Goal: Task Accomplishment & Management: Use online tool/utility

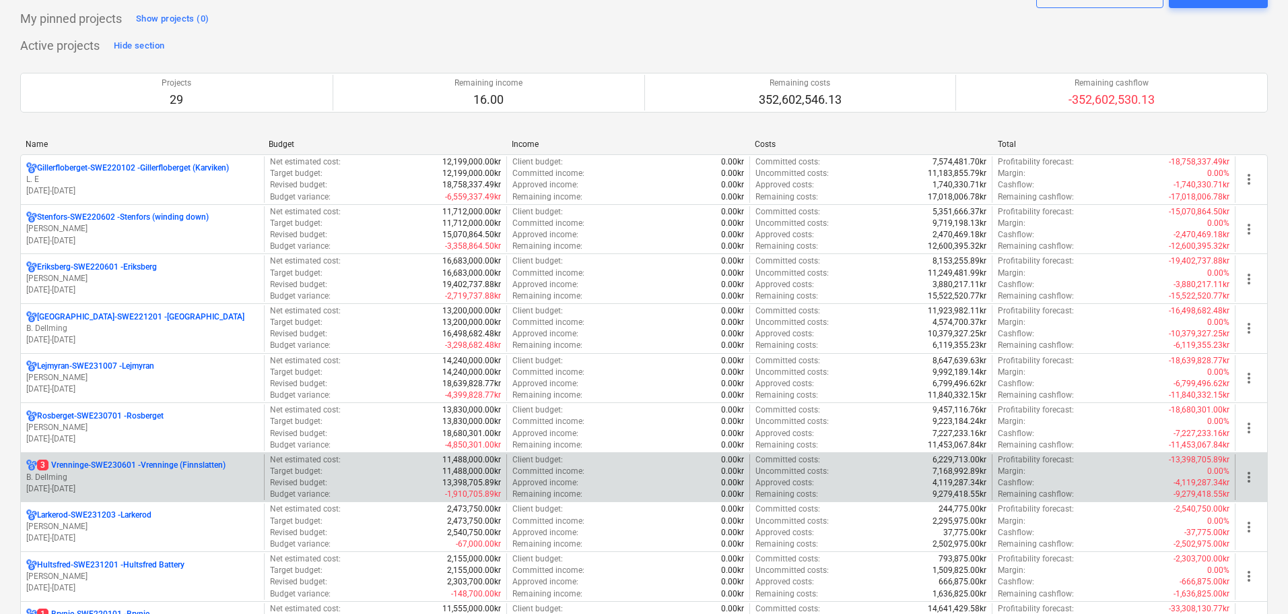
scroll to position [135, 0]
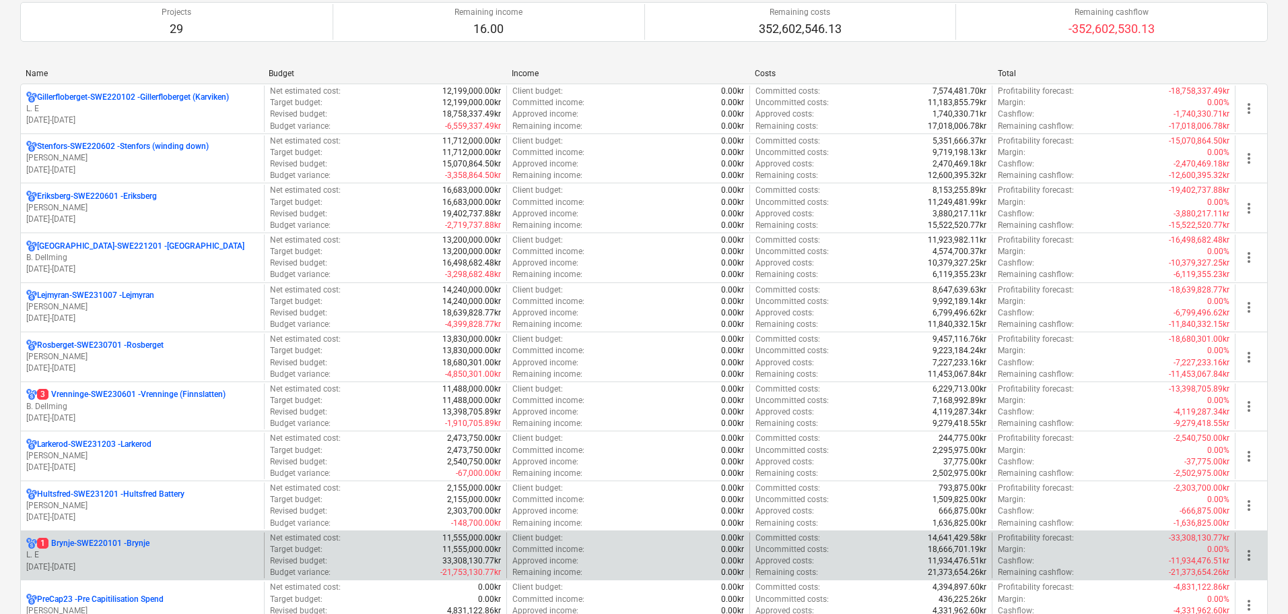
click at [79, 553] on p "L. E" at bounding box center [142, 554] width 232 height 11
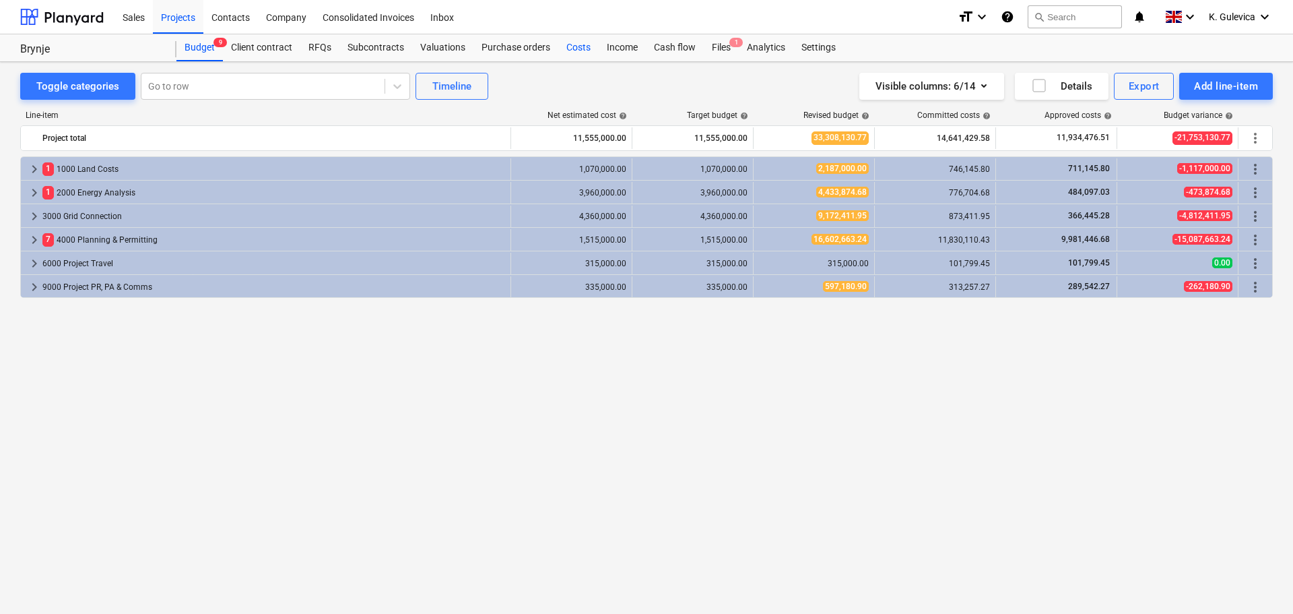
click at [576, 48] on div "Costs" at bounding box center [578, 47] width 40 height 27
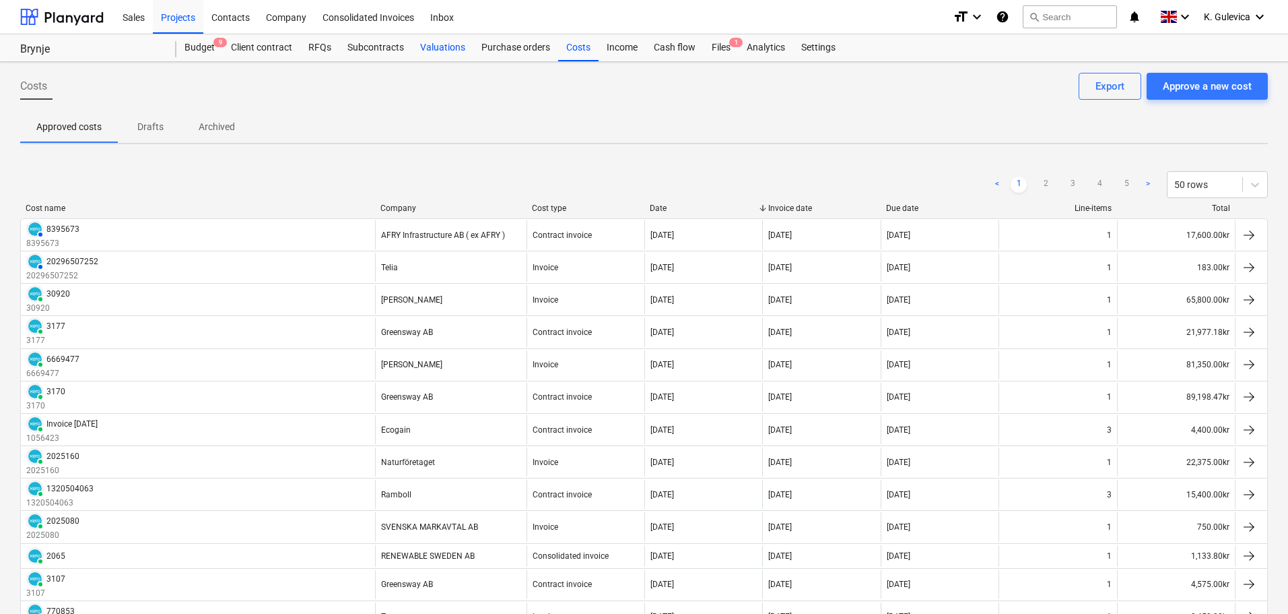
click at [444, 48] on div "Valuations" at bounding box center [442, 47] width 61 height 27
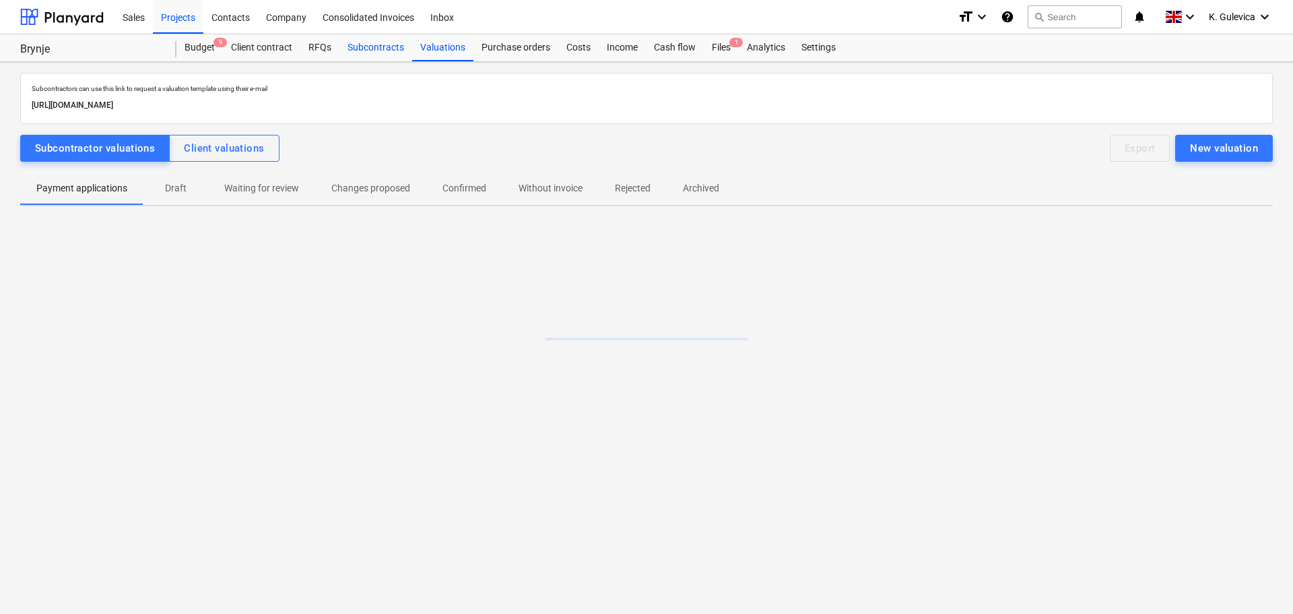
click at [362, 48] on div "Subcontracts" at bounding box center [375, 47] width 73 height 27
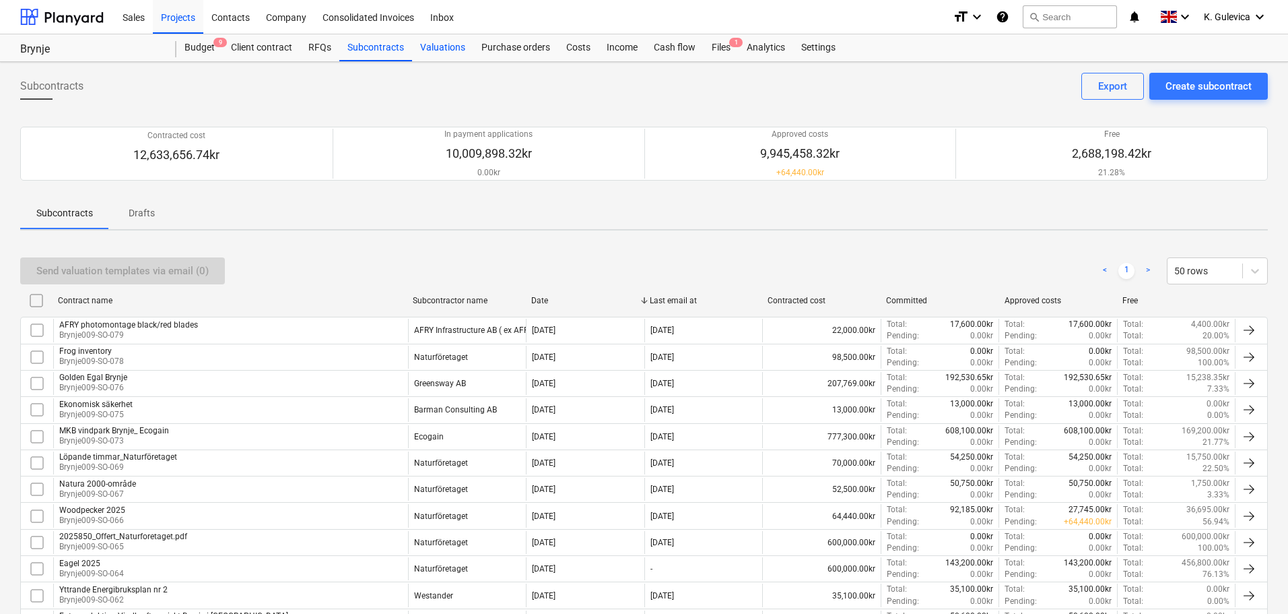
click at [445, 48] on div "Valuations" at bounding box center [442, 47] width 61 height 27
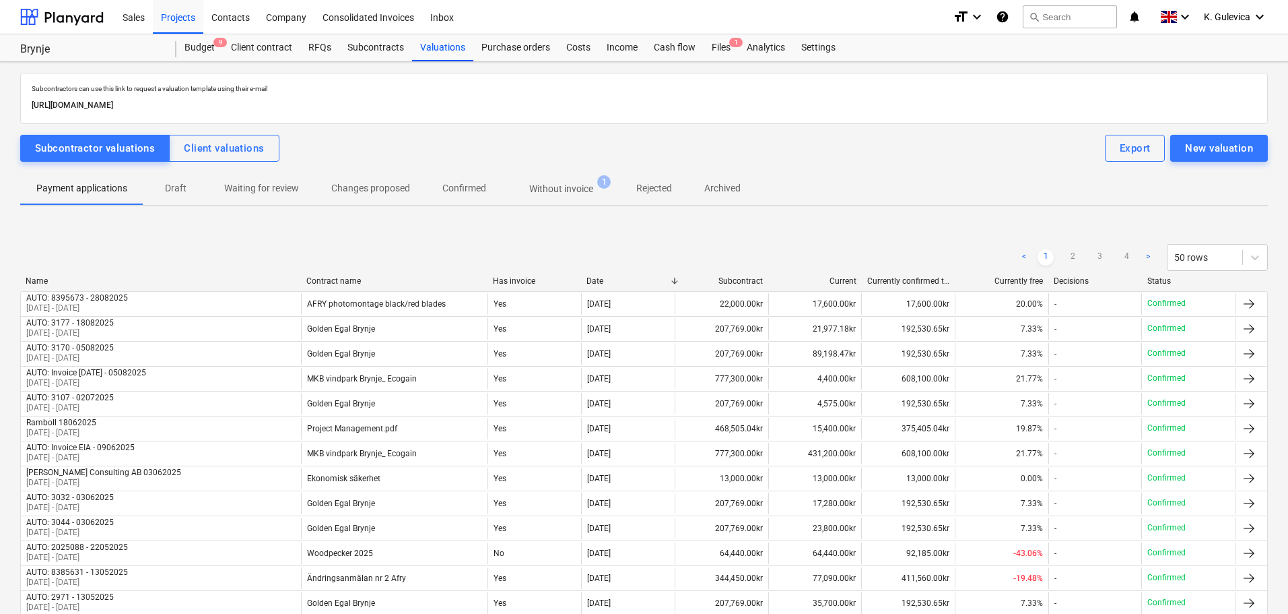
click at [562, 186] on p "Without invoice" at bounding box center [561, 189] width 64 height 14
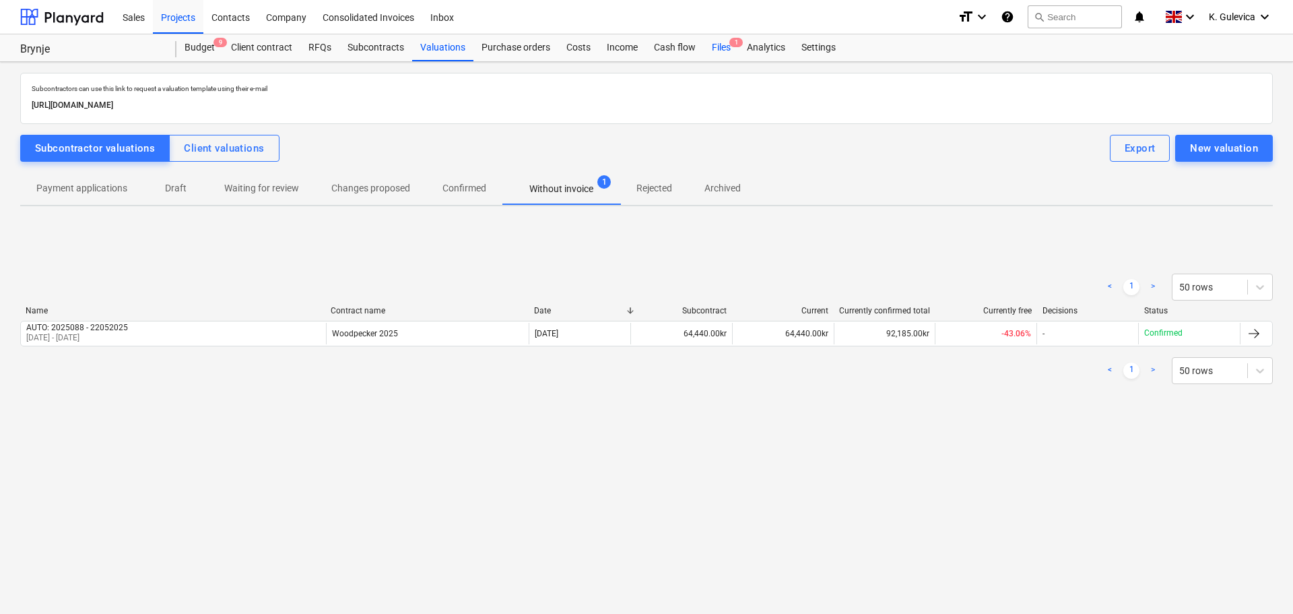
click at [722, 43] on div "Files 1" at bounding box center [721, 47] width 35 height 27
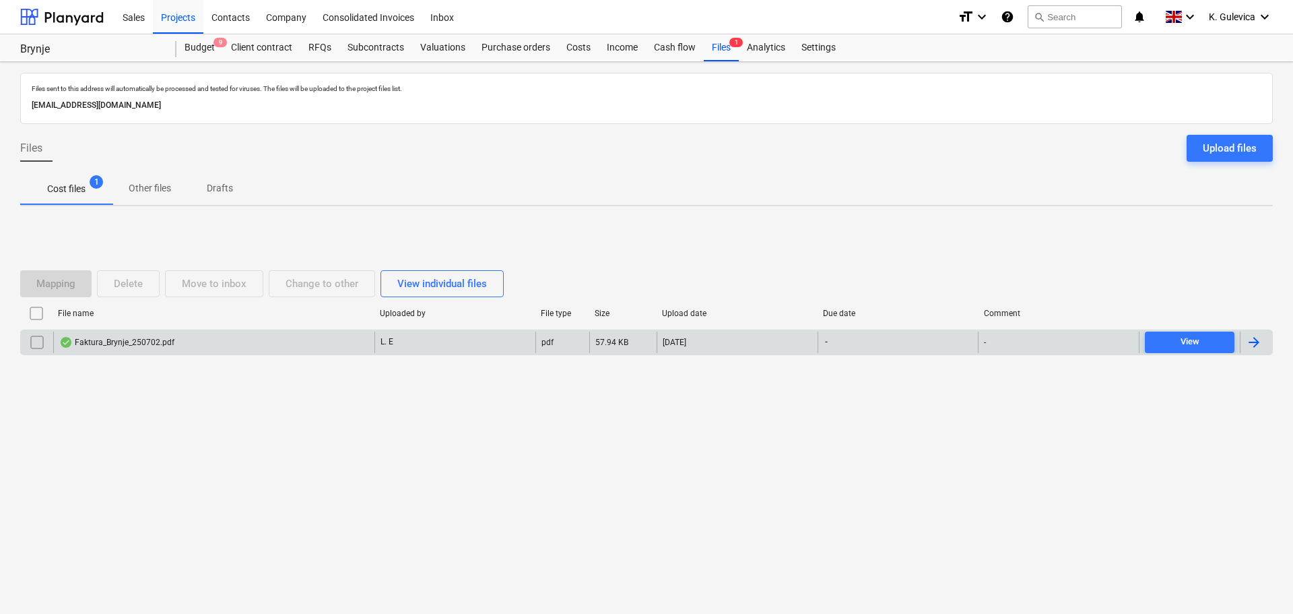
click at [189, 343] on div "Faktura_Brynje_250702.pdf" at bounding box center [213, 342] width 321 height 22
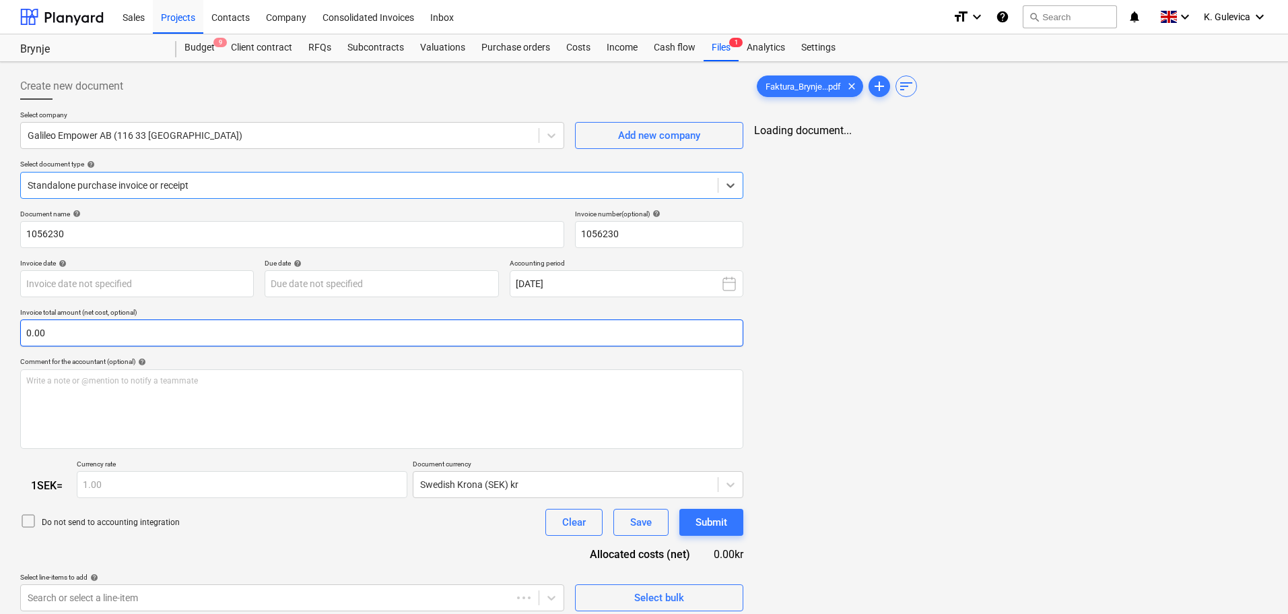
type input "1056230"
click at [277, 134] on div at bounding box center [280, 135] width 504 height 13
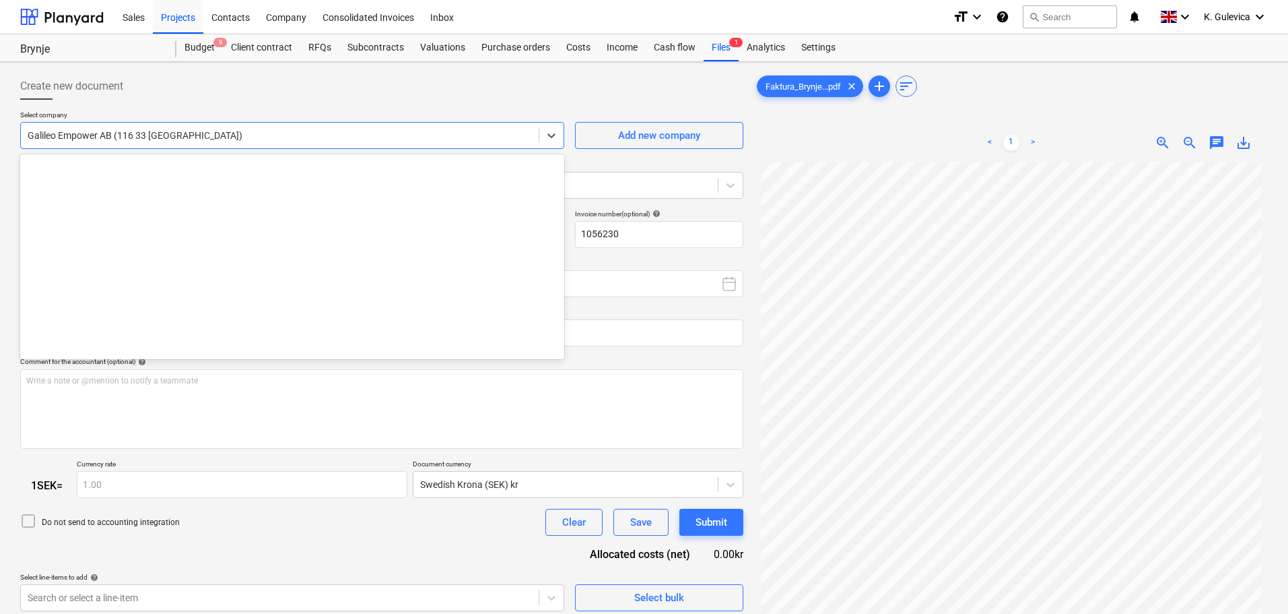
scroll to position [4243, 0]
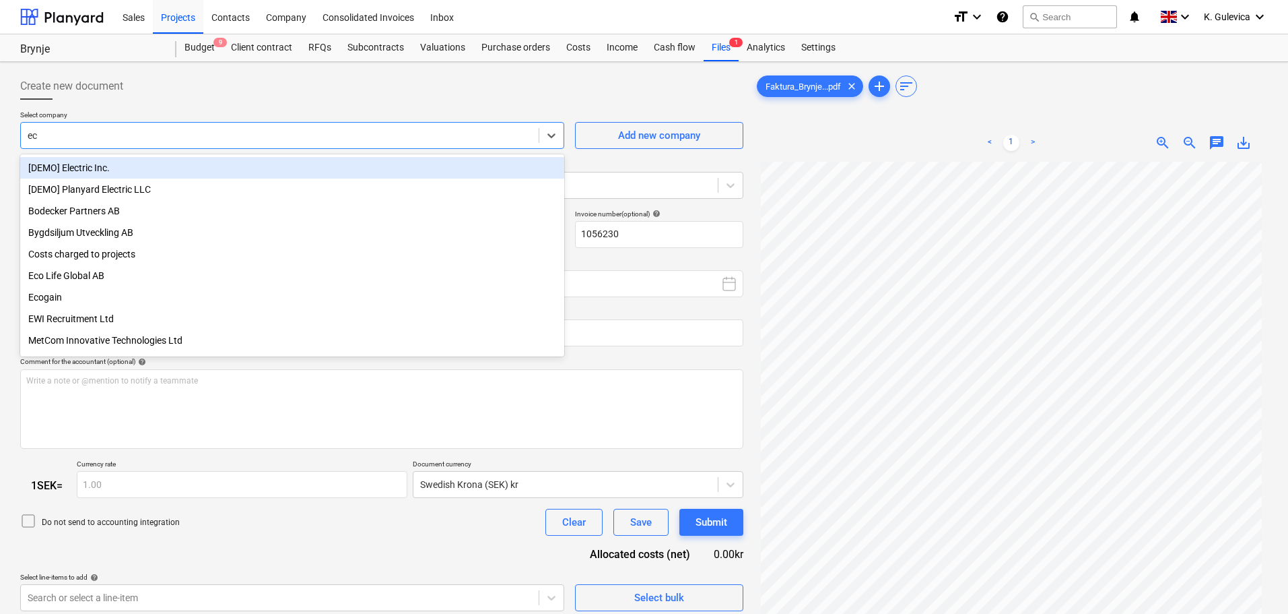
type input "eco"
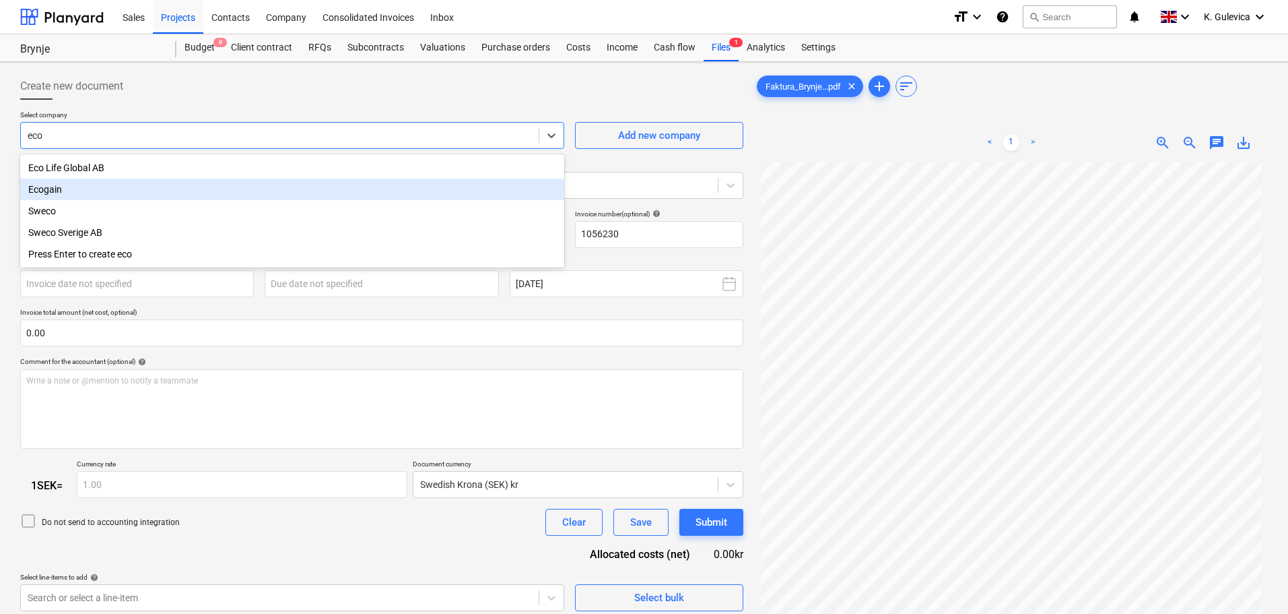
click at [73, 190] on div "Ecogain" at bounding box center [292, 189] width 544 height 22
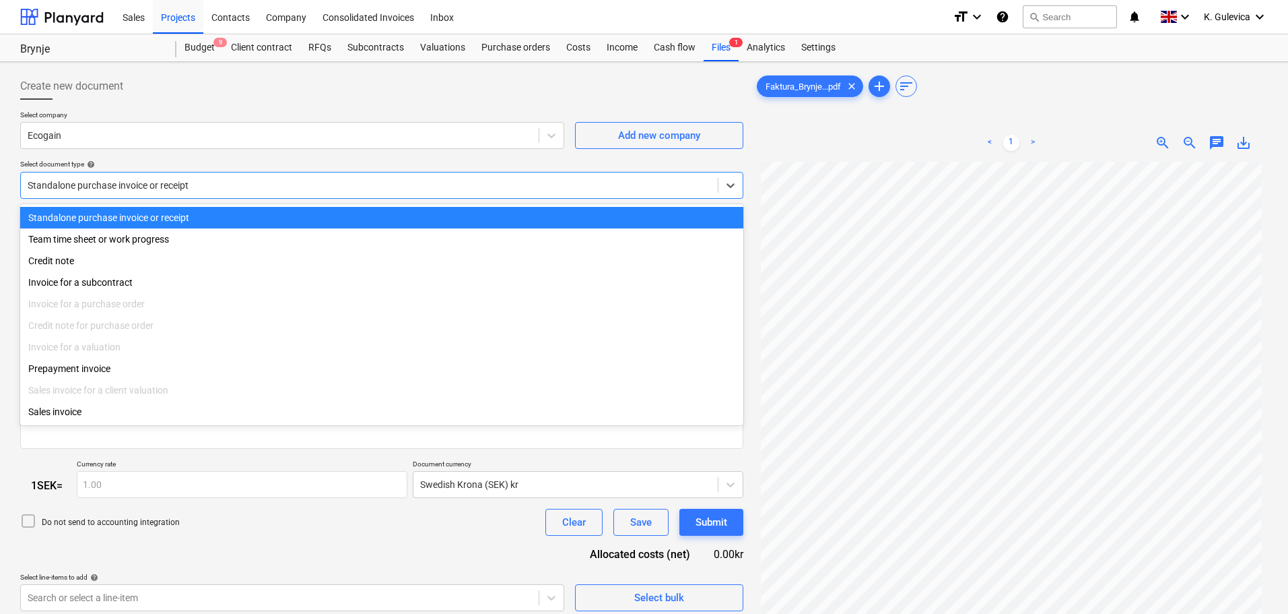
drag, startPoint x: 266, startPoint y: 191, endPoint x: 152, endPoint y: 259, distance: 132.8
click at [176, 243] on body "Sales Projects Contacts Company Consolidated Invoices Inbox format_size keyboar…" at bounding box center [644, 307] width 1288 height 614
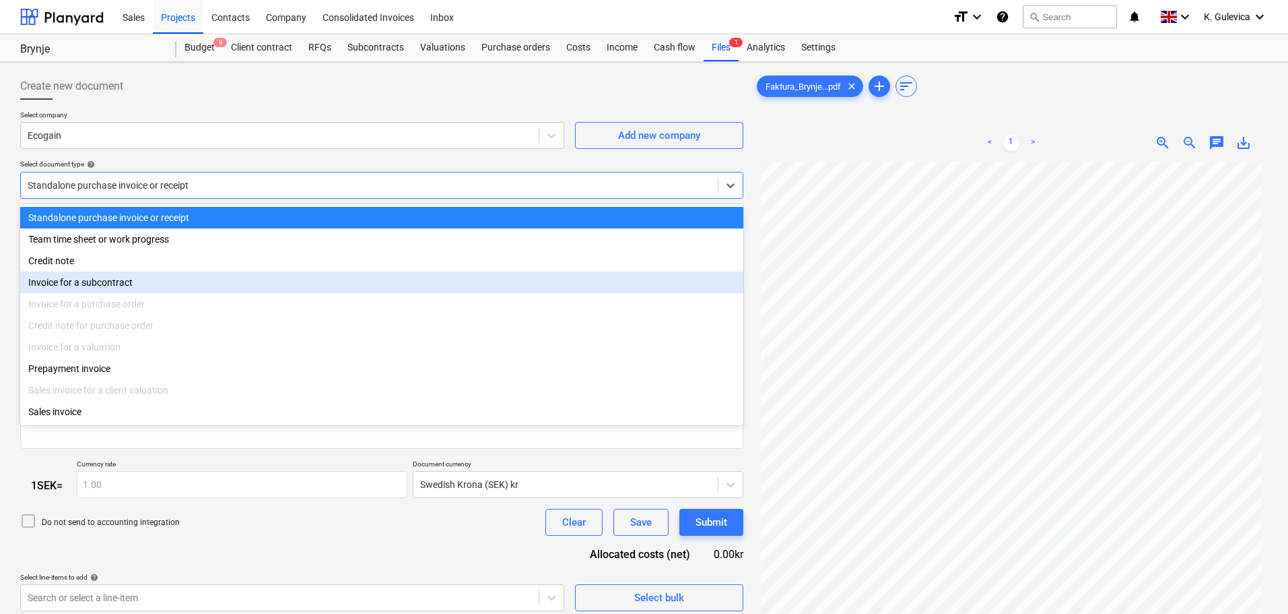
click at [104, 284] on div "Invoice for a subcontract" at bounding box center [381, 282] width 723 height 22
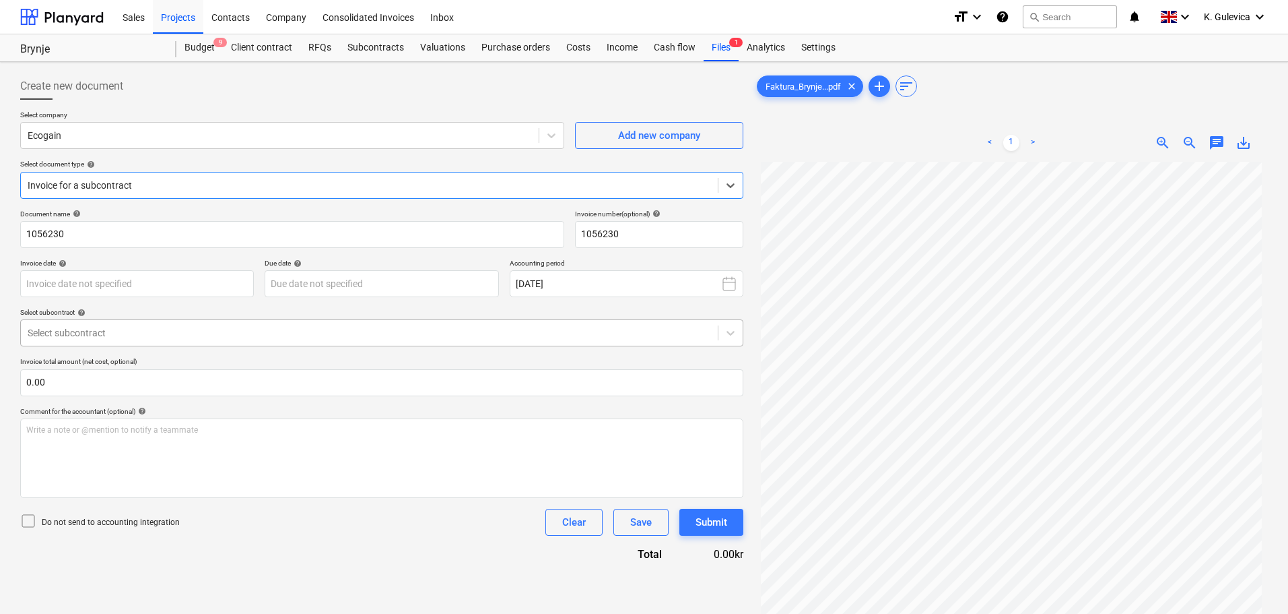
click at [213, 327] on div at bounding box center [370, 332] width 684 height 13
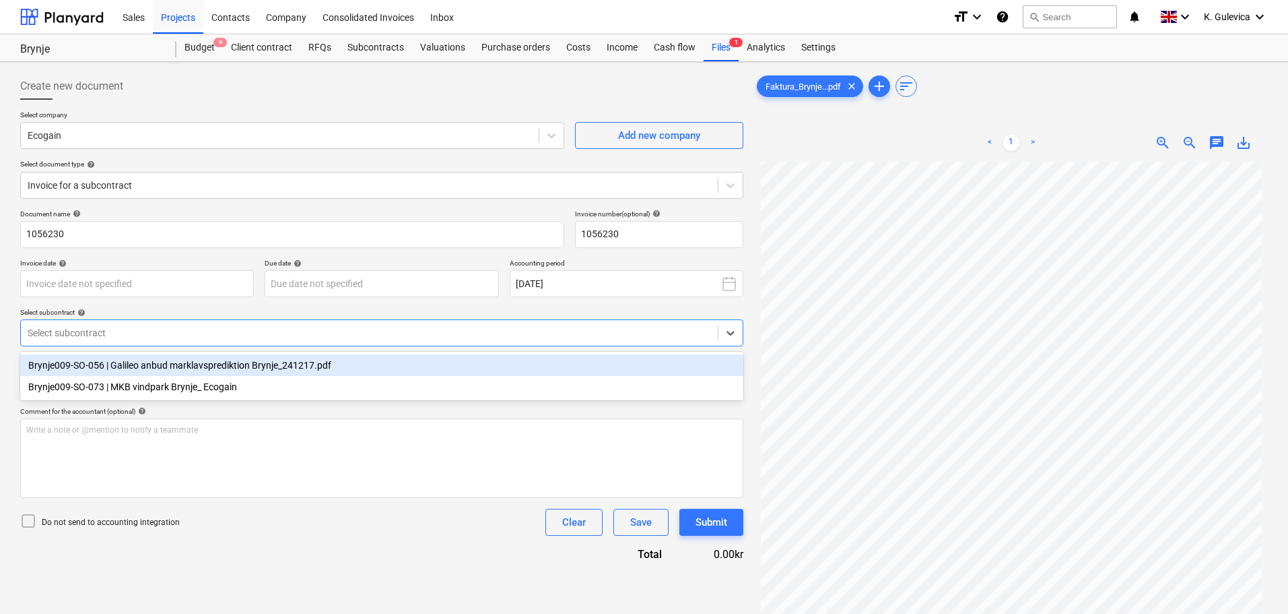
scroll to position [135, 0]
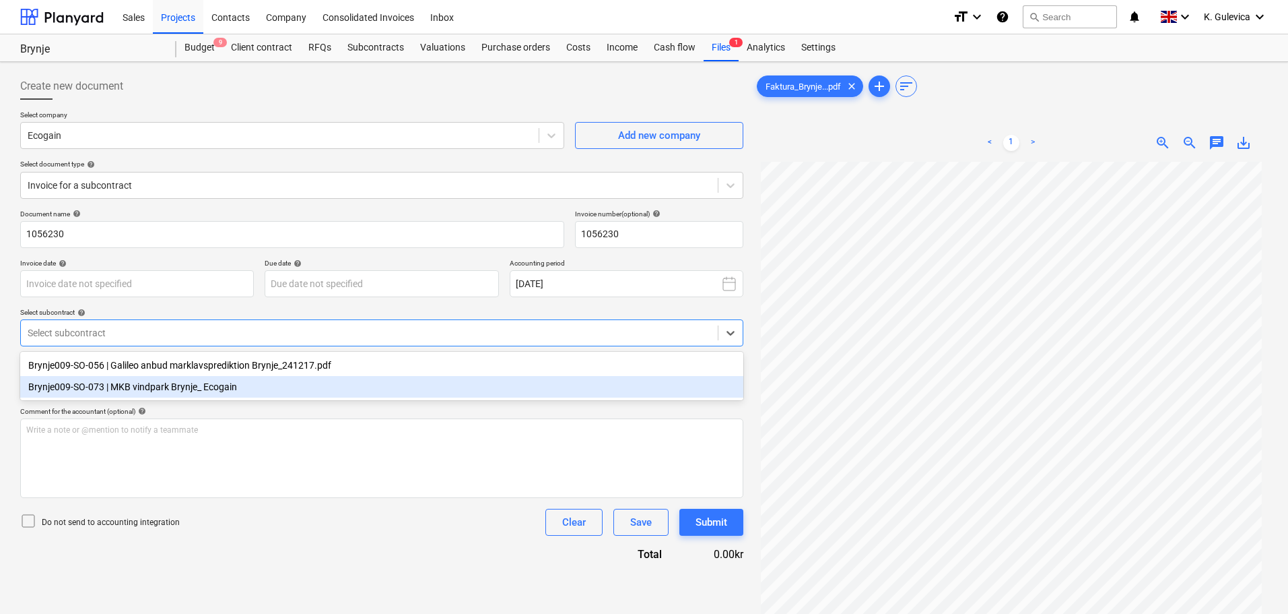
click at [147, 389] on div "Brynje009-SO-073 | MKB vindpark Brynje_ Ecogain" at bounding box center [381, 387] width 723 height 22
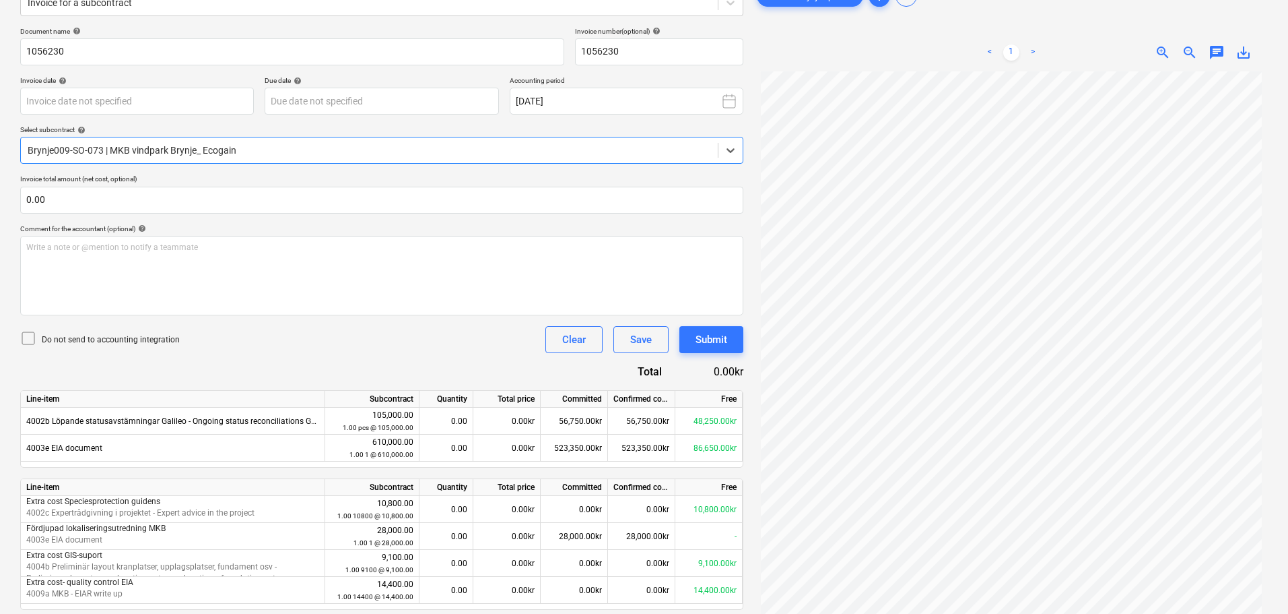
scroll to position [160, 0]
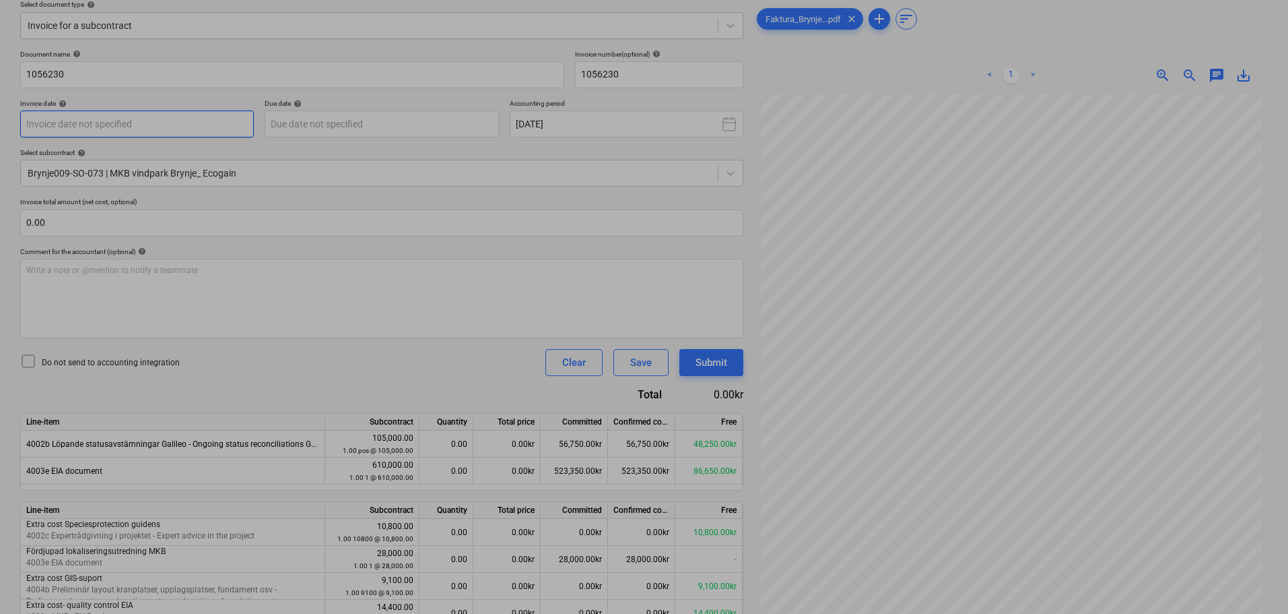
click at [168, 128] on body "Sales Projects Contacts Company Consolidated Invoices Inbox format_size keyboar…" at bounding box center [644, 147] width 1288 height 614
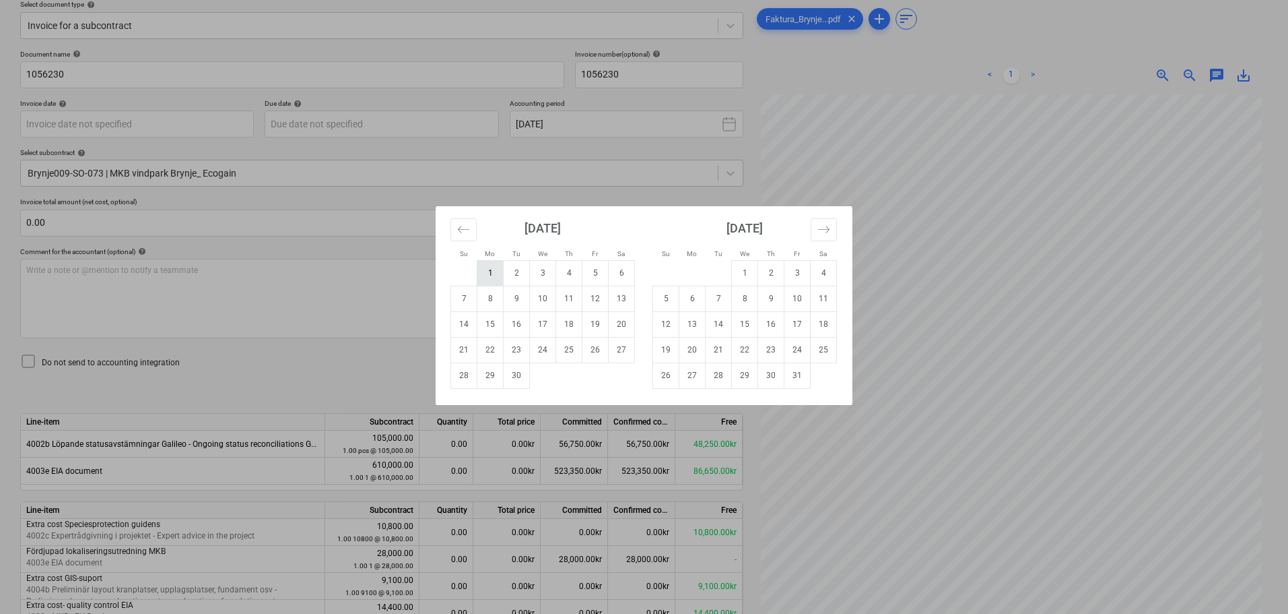
click at [489, 272] on td "1" at bounding box center [490, 273] width 26 height 26
type input "[DATE]"
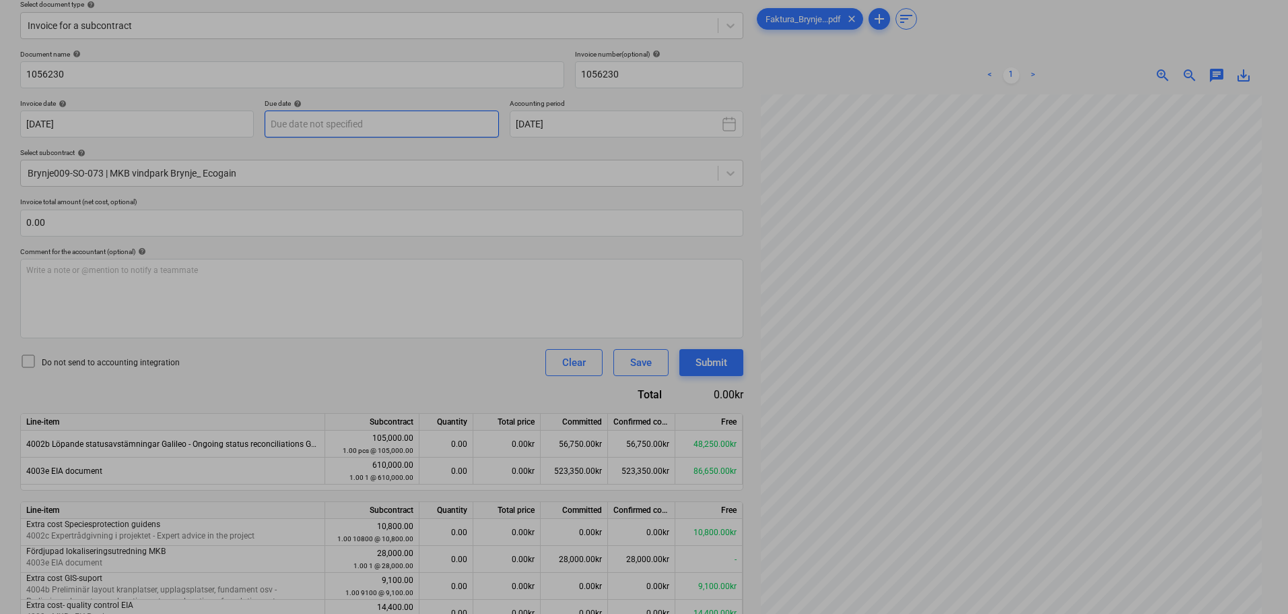
click at [323, 123] on body "Sales Projects Contacts Company Consolidated Invoices Inbox format_size keyboar…" at bounding box center [644, 147] width 1288 height 614
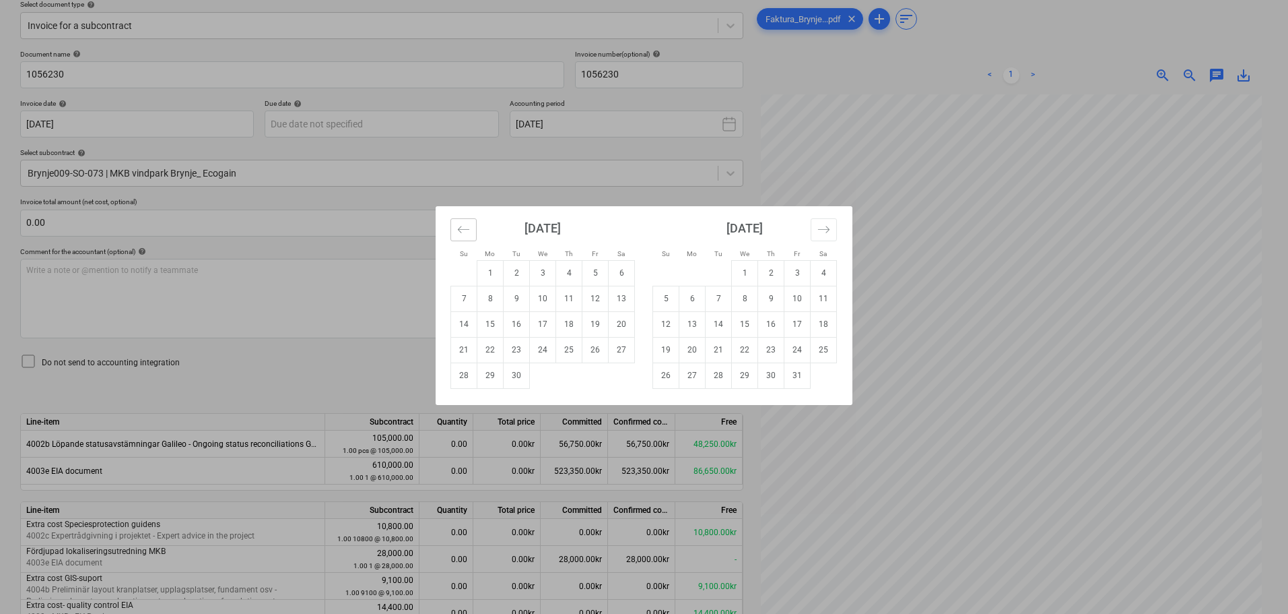
click at [473, 236] on button "Move backward to switch to the previous month." at bounding box center [464, 229] width 26 height 23
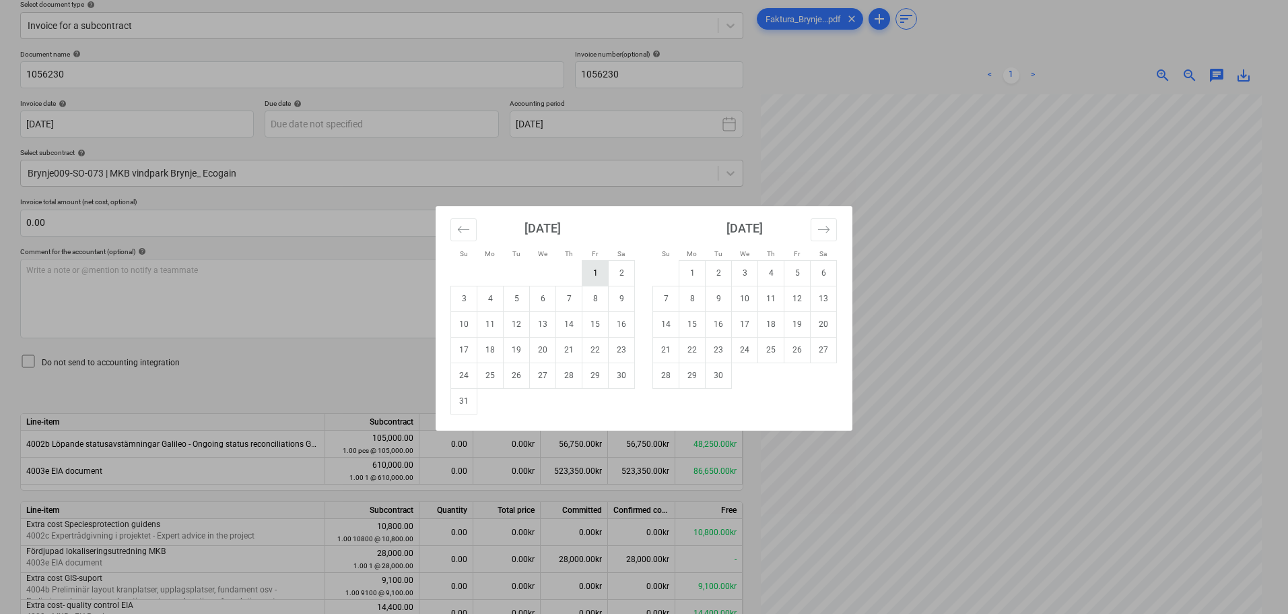
click at [591, 270] on td "1" at bounding box center [596, 273] width 26 height 26
type input "[DATE]"
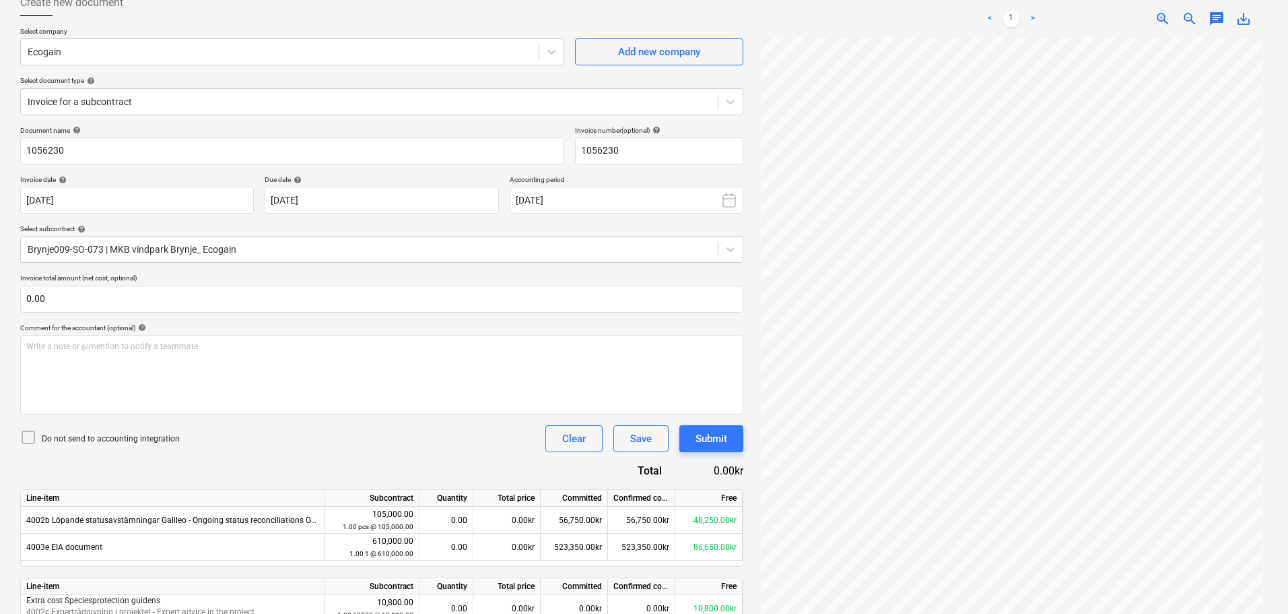
scroll to position [227, 0]
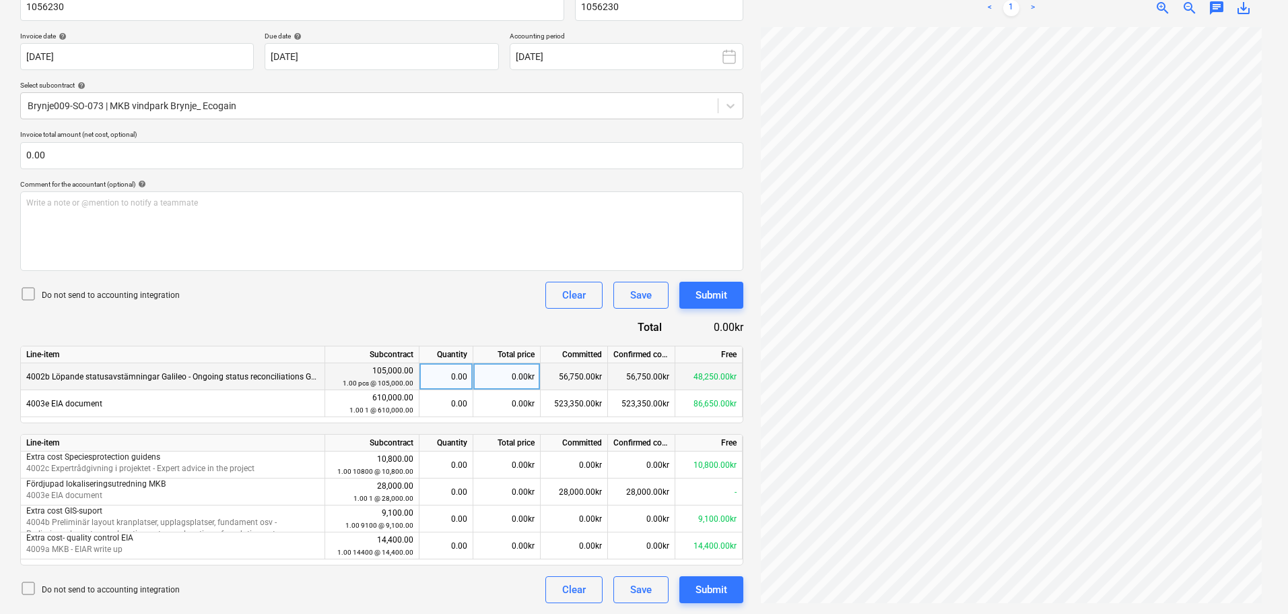
click at [515, 372] on div "0.00kr" at bounding box center [506, 376] width 67 height 27
type input "48250"
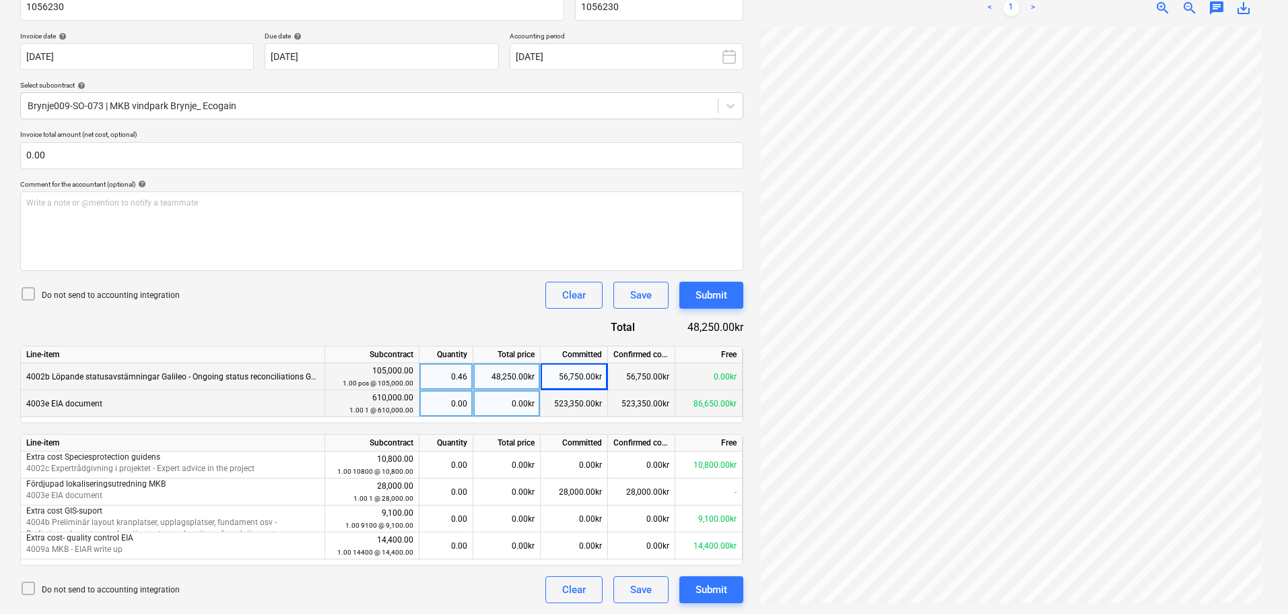
click at [500, 402] on div "0.00kr" at bounding box center [506, 403] width 67 height 27
type input "86650"
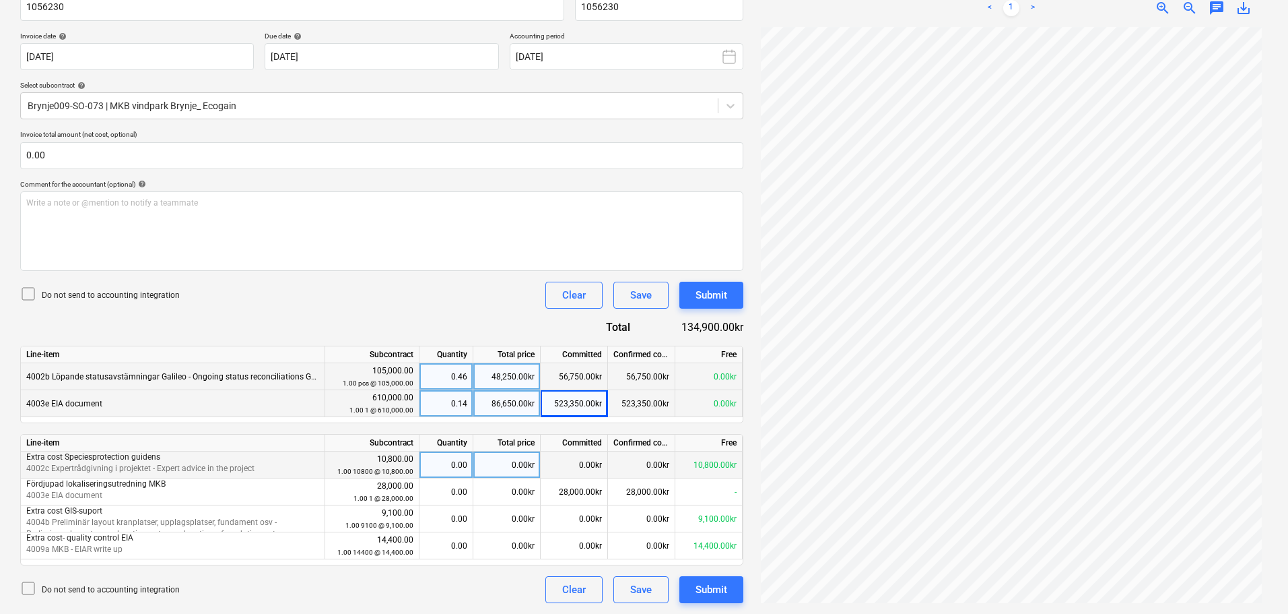
click at [517, 465] on div "0.00kr" at bounding box center [506, 464] width 67 height 27
type input "9450"
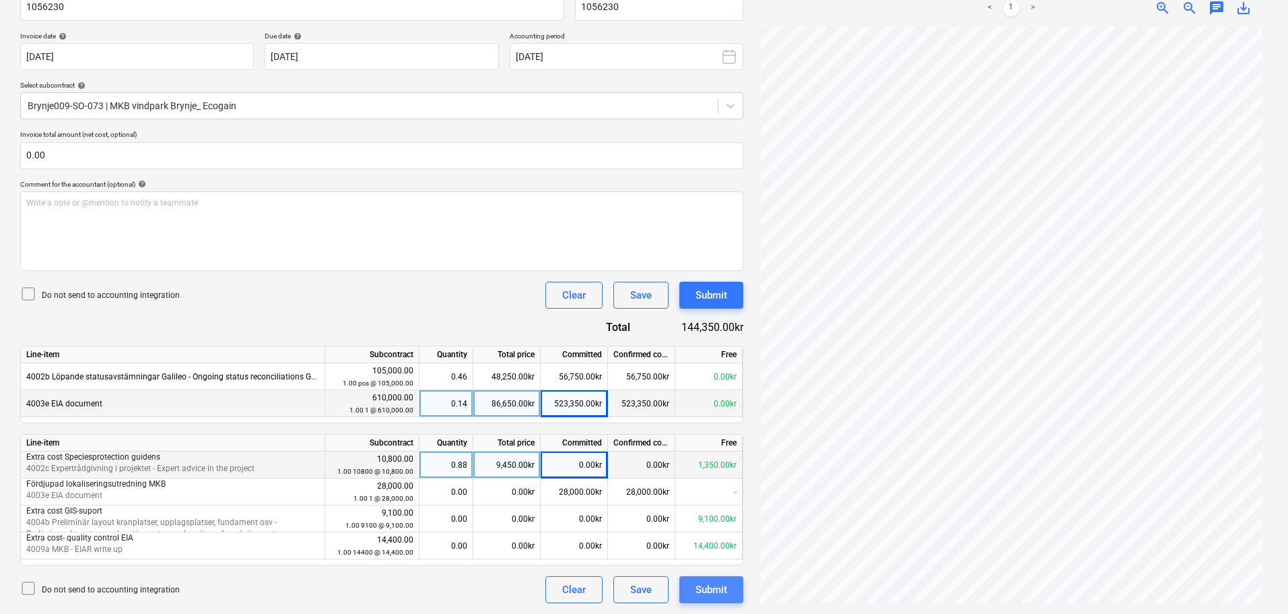
click at [707, 591] on div "Submit" at bounding box center [712, 590] width 32 height 18
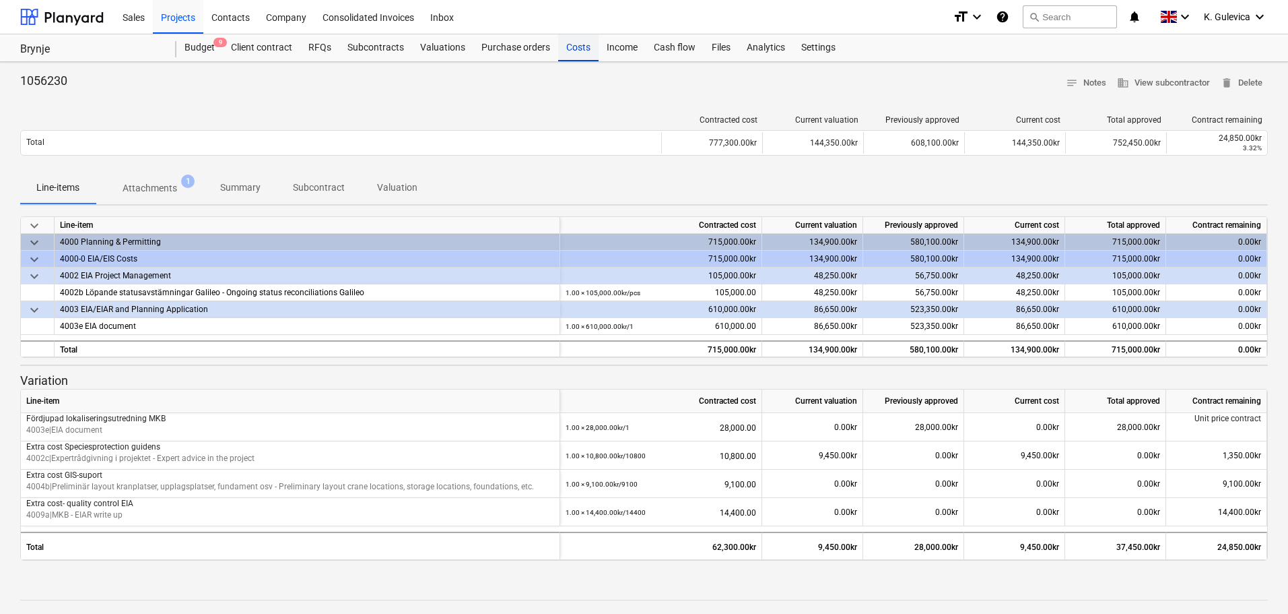
click at [570, 55] on div "Costs" at bounding box center [578, 47] width 40 height 27
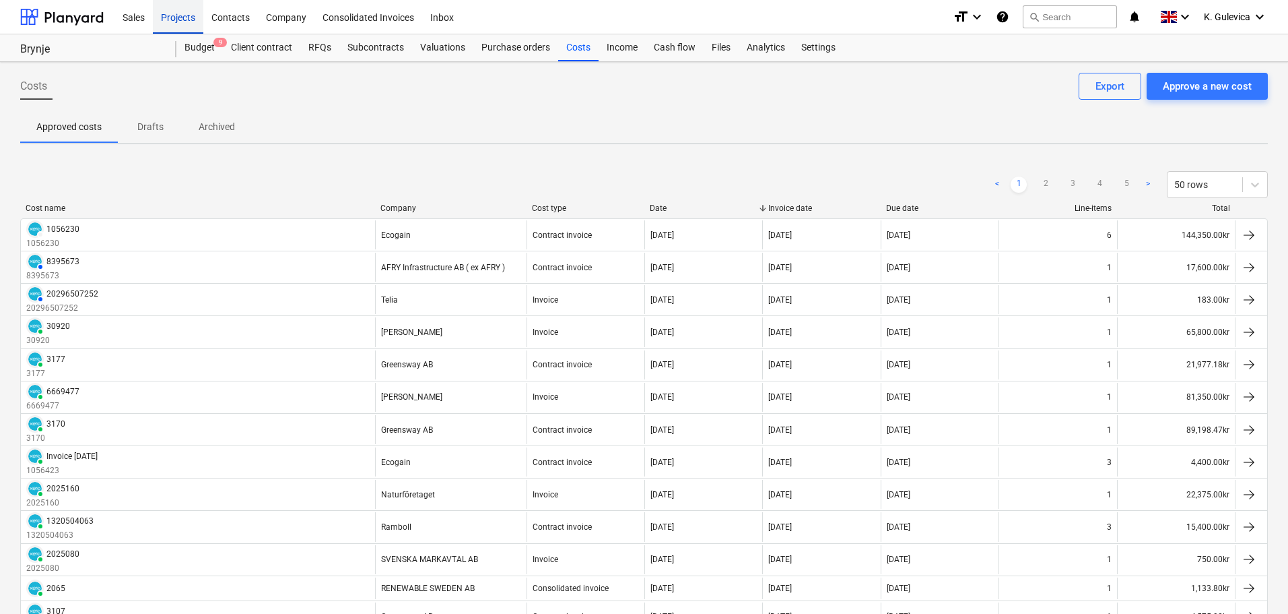
click at [176, 18] on div "Projects" at bounding box center [178, 16] width 51 height 34
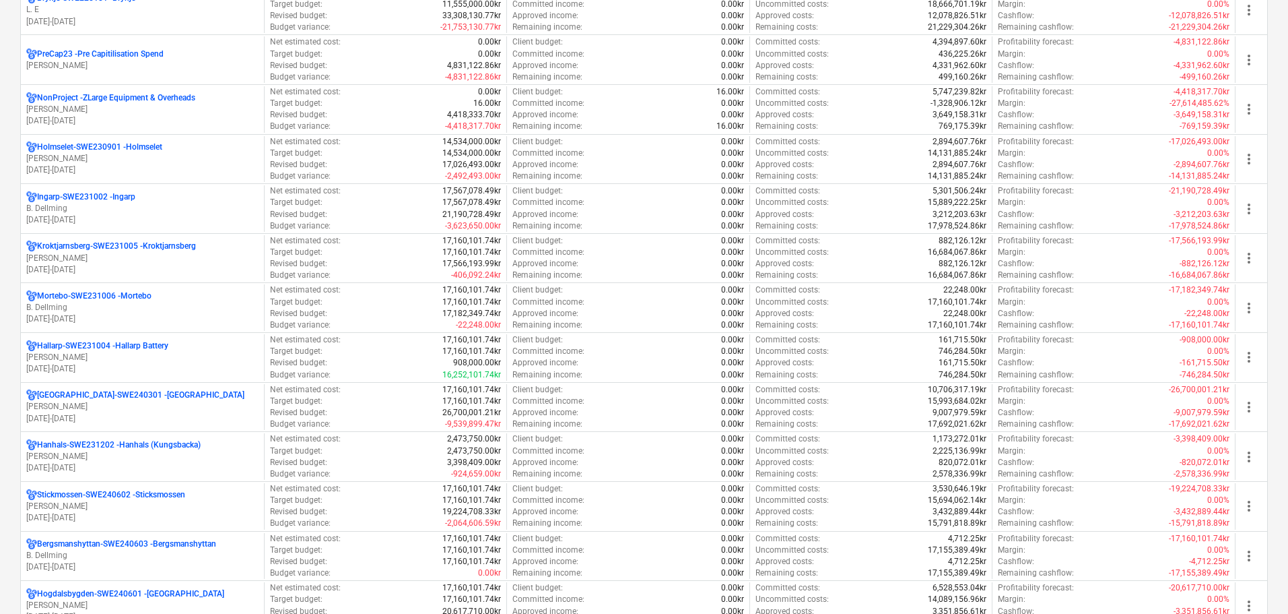
scroll to position [410, 0]
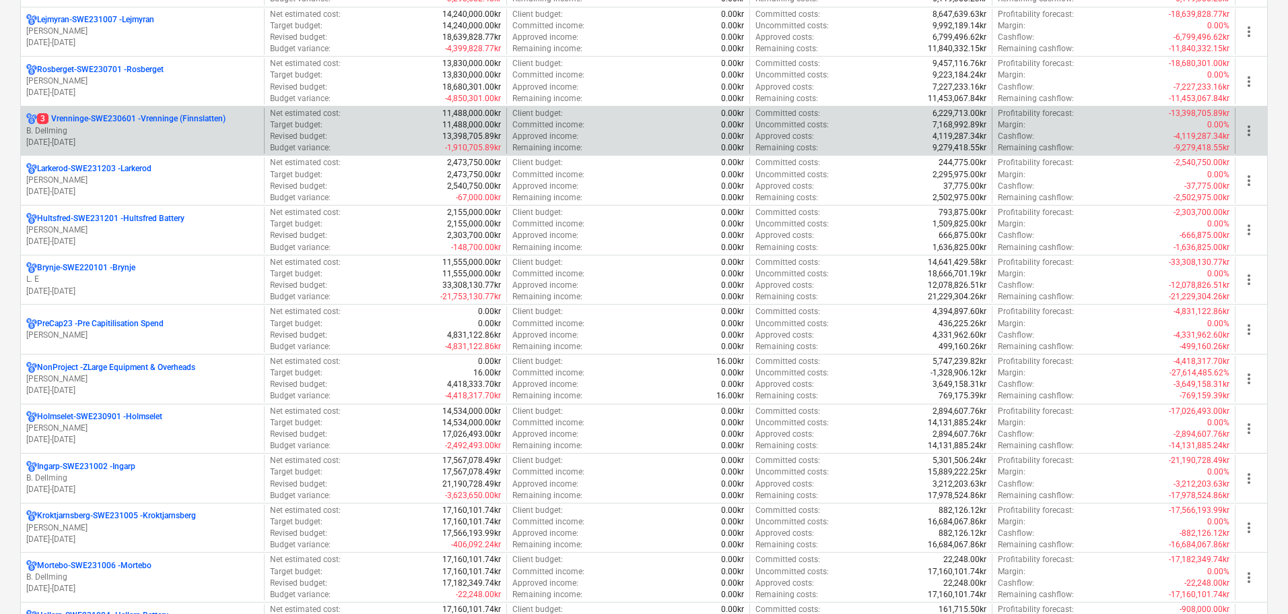
click at [130, 135] on p "B. Dellming" at bounding box center [142, 130] width 232 height 11
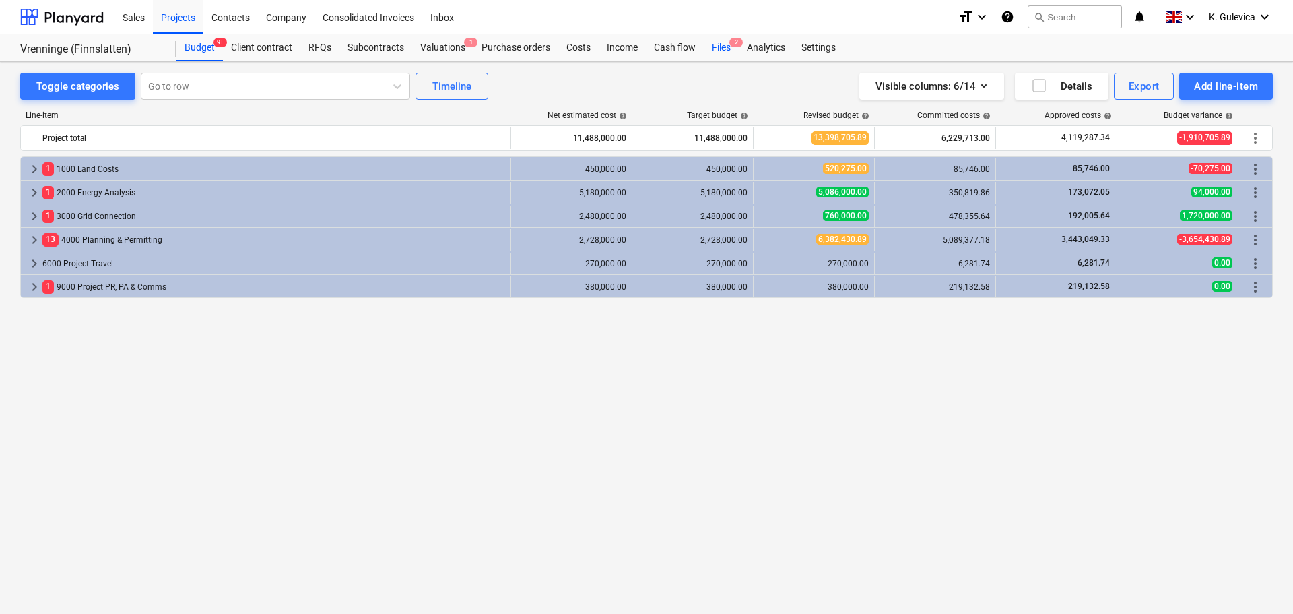
click at [719, 57] on div "Files 2" at bounding box center [721, 47] width 35 height 27
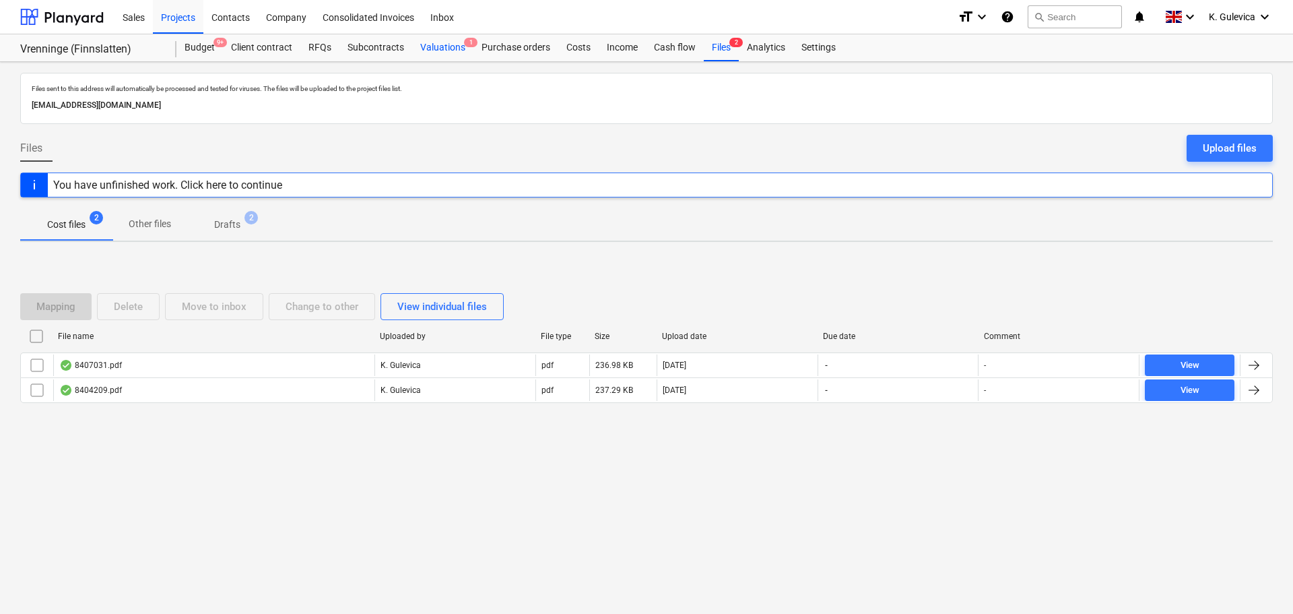
click at [460, 48] on div "Valuations 1" at bounding box center [442, 47] width 61 height 27
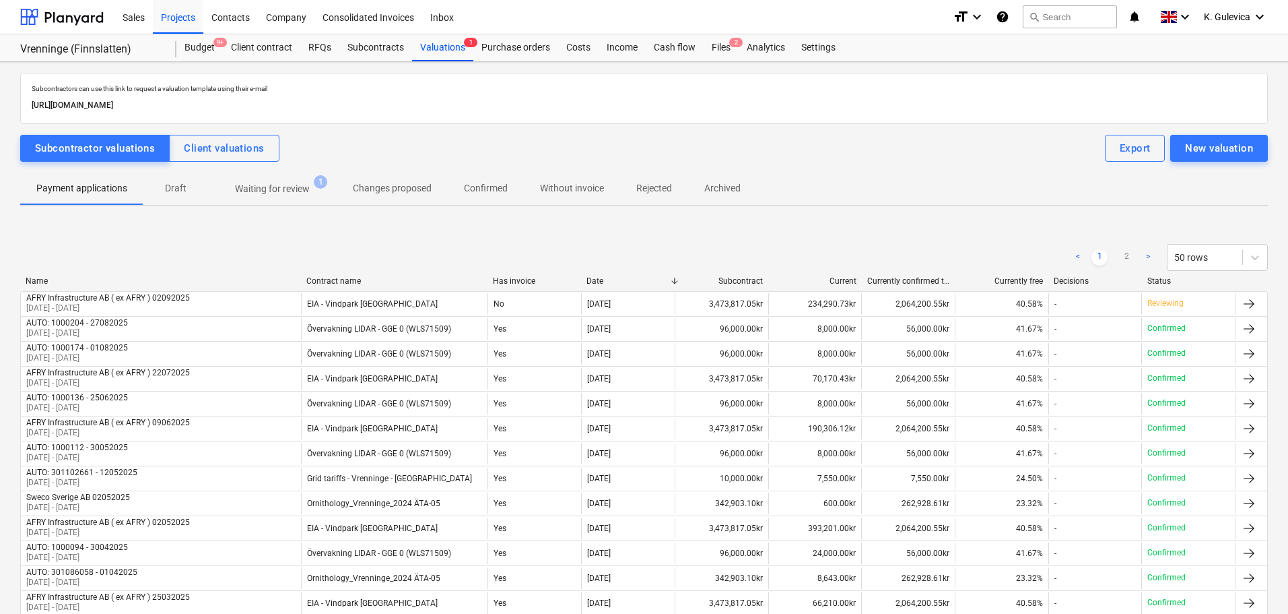
click at [274, 191] on p "Waiting for review" at bounding box center [272, 189] width 75 height 14
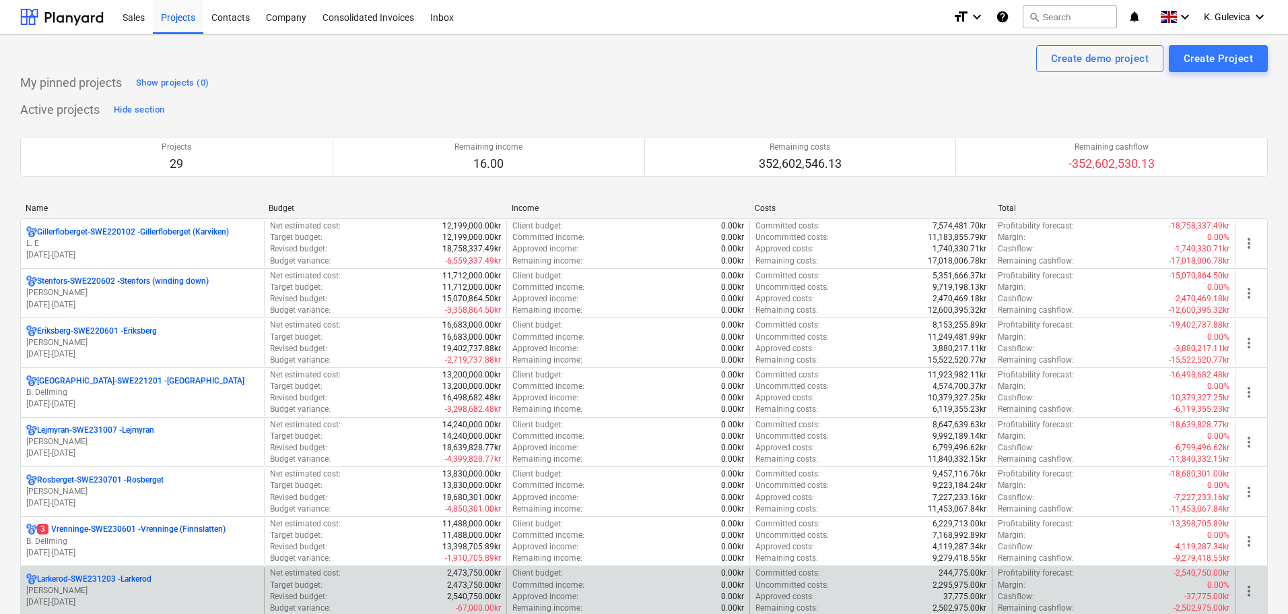
scroll to position [269, 0]
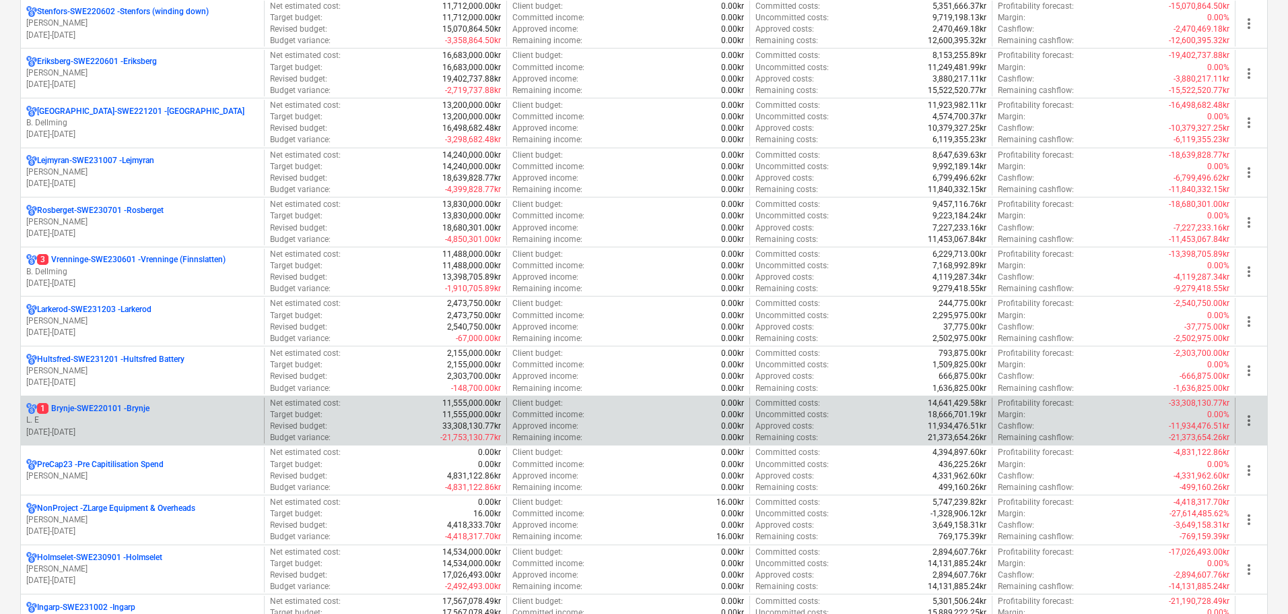
click at [111, 427] on p "01.04.2023 - 31.03.2027" at bounding box center [142, 431] width 232 height 11
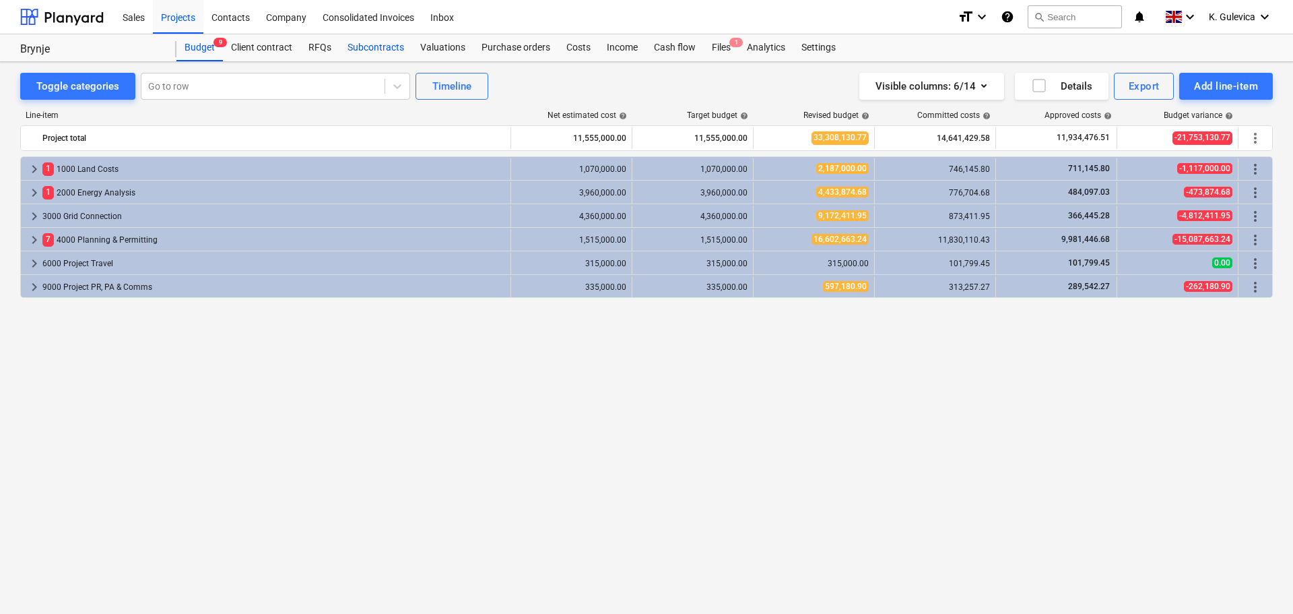
drag, startPoint x: 372, startPoint y: 42, endPoint x: 378, endPoint y: 57, distance: 16.0
click at [370, 42] on div "Subcontracts" at bounding box center [375, 47] width 73 height 27
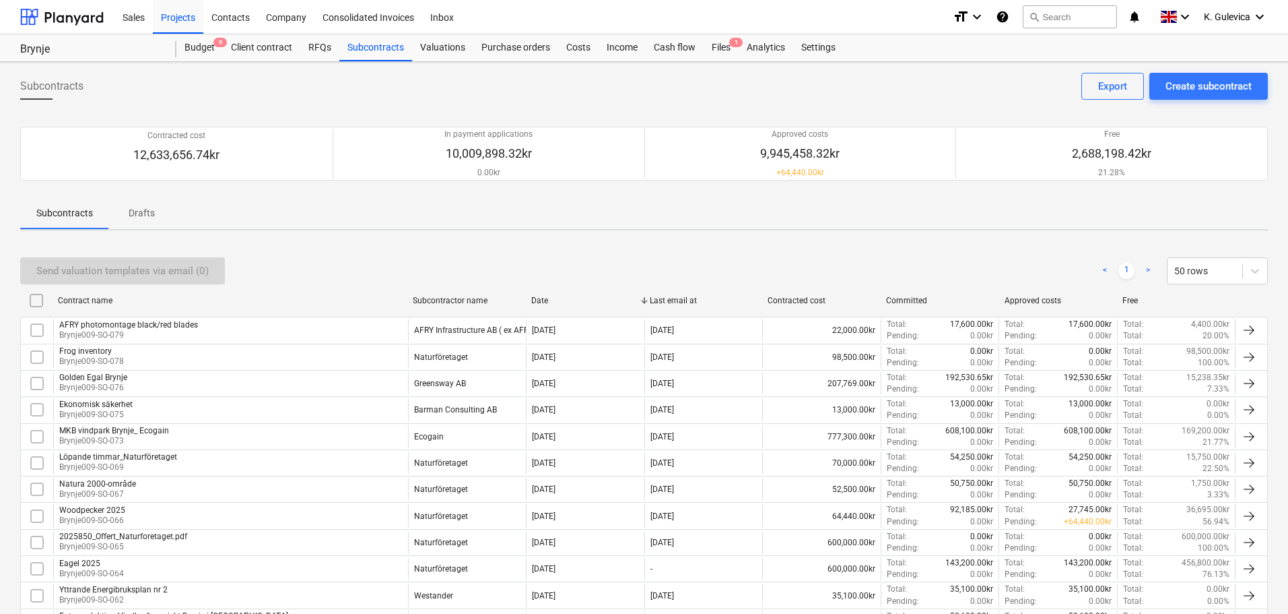
click at [112, 432] on div "MKB vindpark Brynje_ Ecogain" at bounding box center [114, 430] width 110 height 9
